Goal: Transaction & Acquisition: Book appointment/travel/reservation

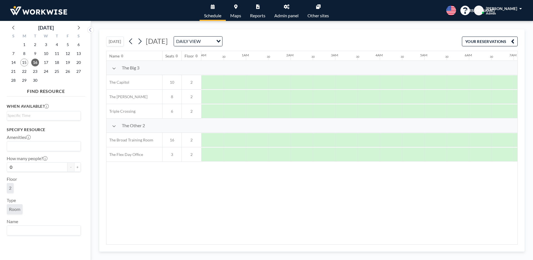
scroll to position [0, 356]
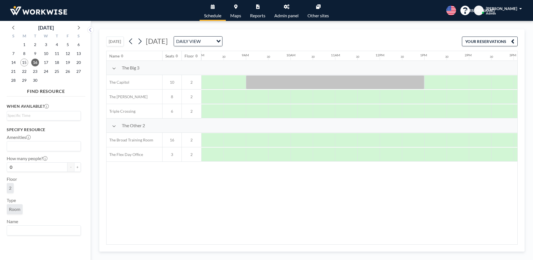
click at [115, 43] on button "[DATE]" at bounding box center [115, 41] width 18 height 10
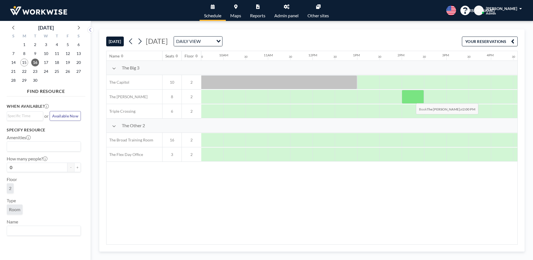
click at [411, 99] on div at bounding box center [412, 97] width 22 height 14
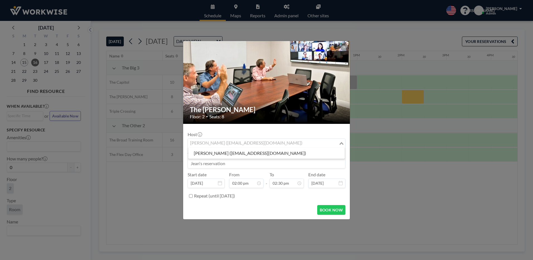
click at [243, 143] on div "[PERSON_NAME] ([EMAIL_ADDRESS][DOMAIN_NAME])" at bounding box center [263, 142] width 151 height 8
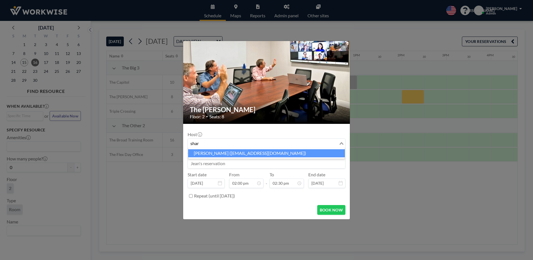
click at [247, 152] on li "[PERSON_NAME] ([EMAIL_ADDRESS][DOMAIN_NAME])" at bounding box center [266, 153] width 157 height 8
type input "shar"
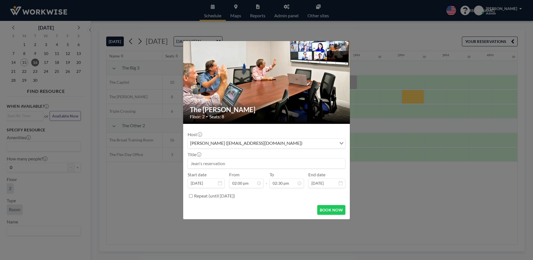
click at [237, 163] on input at bounding box center [266, 162] width 157 height 9
type input "[PERSON_NAME] Reservation"
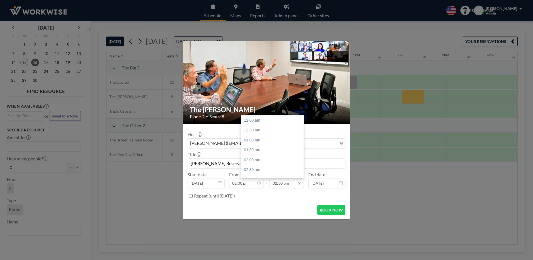
click at [287, 181] on input "02:30 pm" at bounding box center [286, 182] width 34 height 9
click at [255, 128] on div "03:00 pm" at bounding box center [273, 130] width 65 height 10
type input "03:00 pm"
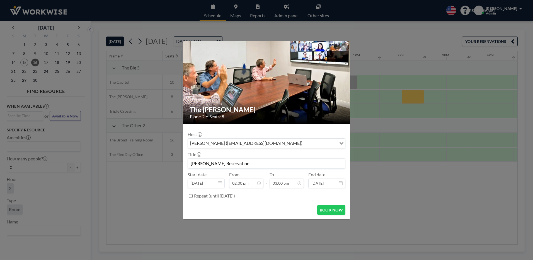
scroll to position [297, 0]
click at [330, 212] on button "BOOK NOW" at bounding box center [331, 210] width 28 height 10
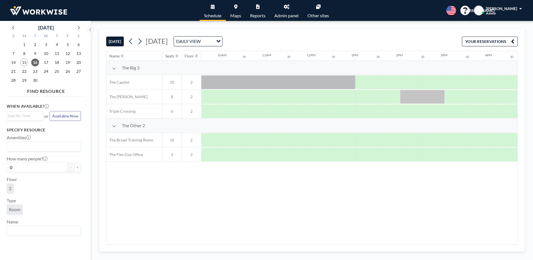
scroll to position [0, 450]
click at [49, 63] on span "17" at bounding box center [46, 62] width 8 height 8
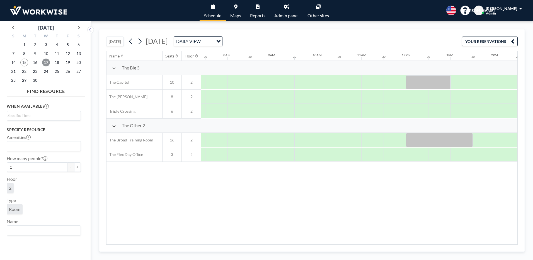
scroll to position [0, 334]
click at [256, 194] on div "Name Seats Floor 12AM 30 1AM 30 2AM 30 3AM 30 4AM 30 5AM 30 6AM 30 7AM 30 8AM 3…" at bounding box center [311, 147] width 411 height 193
